Goal: Find specific page/section: Find specific page/section

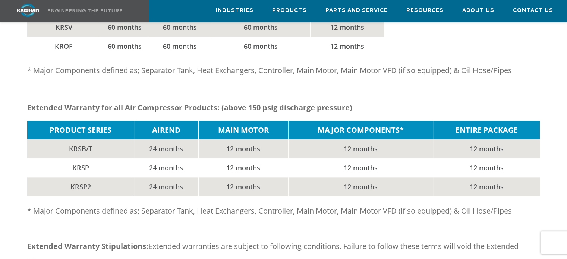
scroll to position [373, 0]
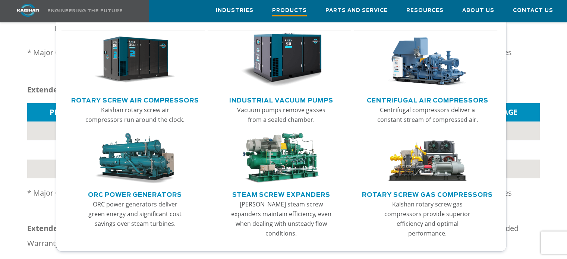
click at [284, 15] on span "Products" at bounding box center [289, 11] width 35 height 10
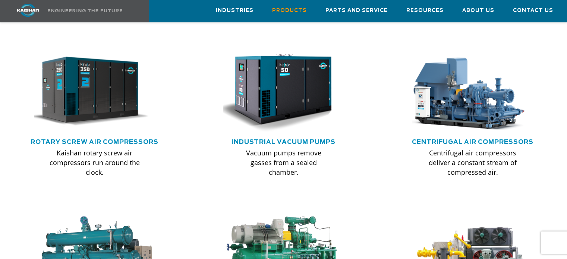
scroll to position [485, 0]
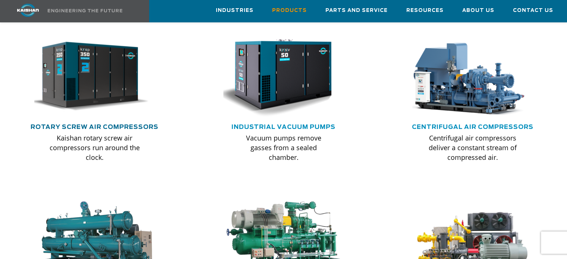
click at [143, 124] on link "Rotary Screw Air Compressors" at bounding box center [95, 127] width 128 height 6
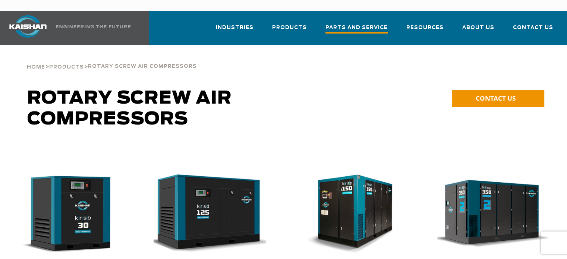
click at [375, 24] on span "Parts and Service" at bounding box center [357, 29] width 62 height 10
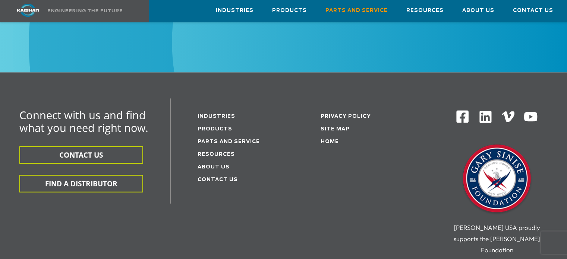
scroll to position [970, 0]
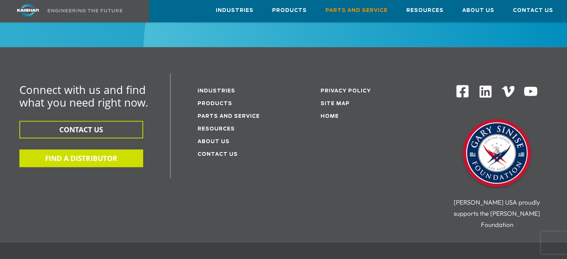
click at [106, 150] on button "FIND A DISTRIBUTOR" at bounding box center [81, 159] width 124 height 18
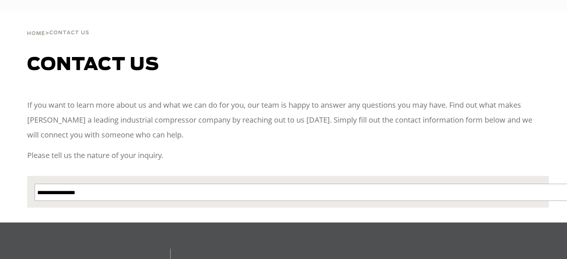
select select "**********"
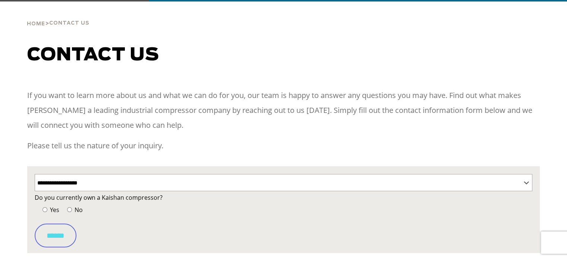
scroll to position [112, 0]
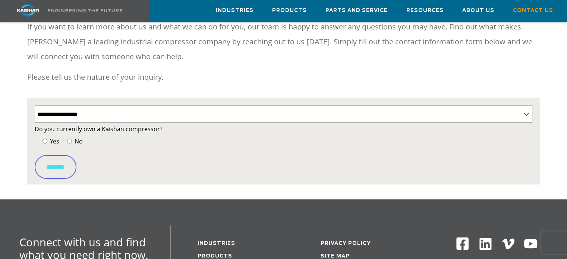
click at [44, 136] on label "Yes" at bounding box center [50, 141] width 19 height 10
